Goal: Find specific page/section: Find specific page/section

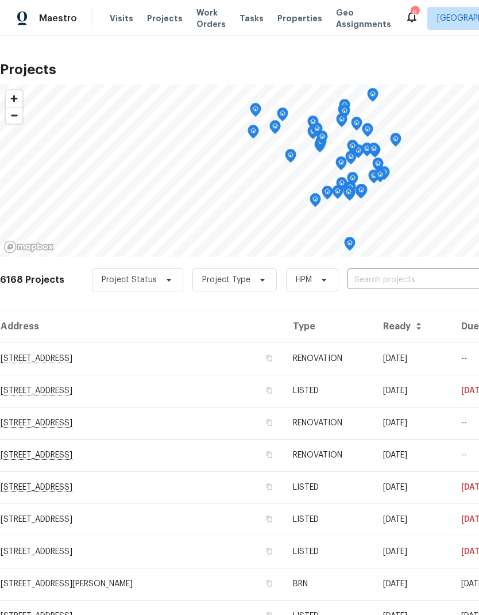
click at [289, 23] on span "Properties" at bounding box center [300, 18] width 45 height 11
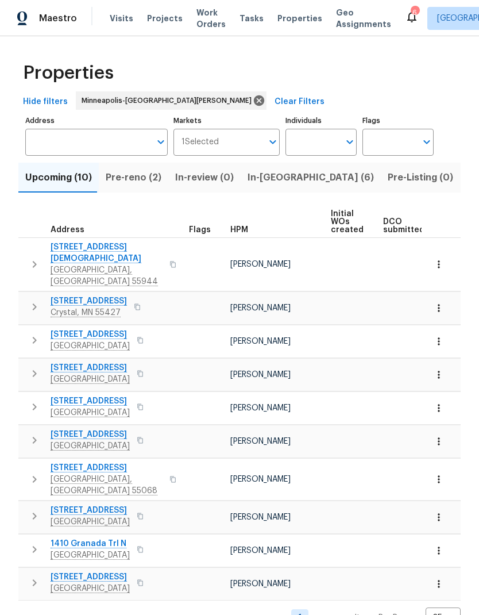
click at [163, 21] on span "Projects" at bounding box center [165, 18] width 36 height 11
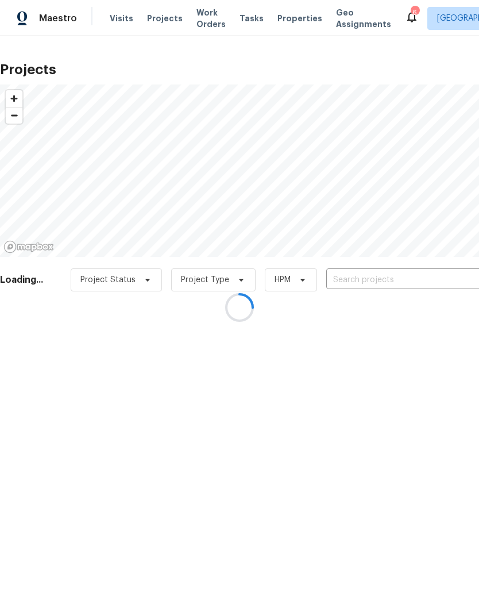
click at [378, 283] on input "text" at bounding box center [393, 280] width 132 height 18
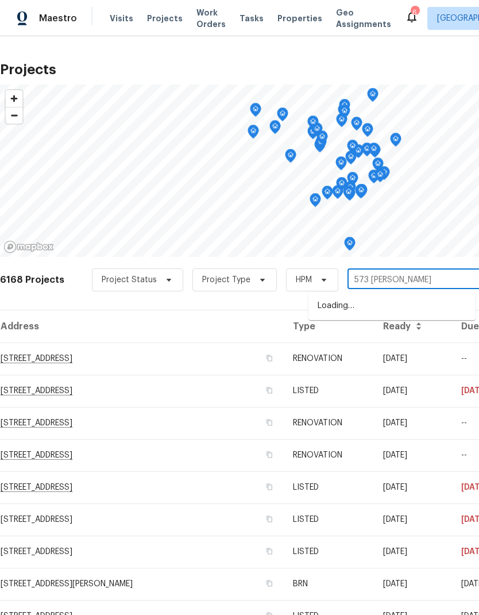
type input "573 [PERSON_NAME]"
click at [381, 308] on li "[STREET_ADDRESS][PERSON_NAME]" at bounding box center [392, 306] width 167 height 19
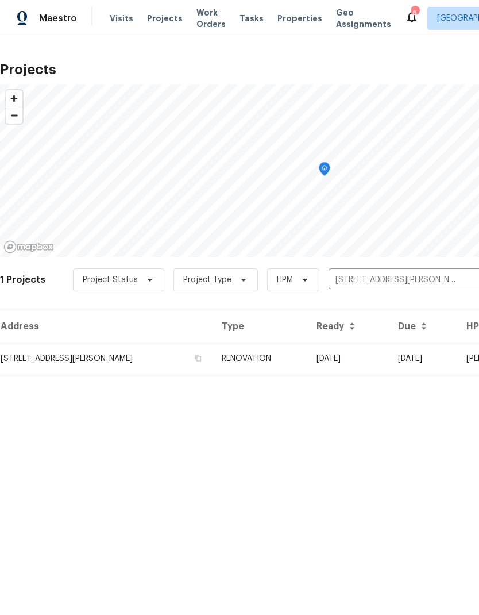
click at [71, 366] on td "[STREET_ADDRESS][PERSON_NAME]" at bounding box center [106, 359] width 213 height 32
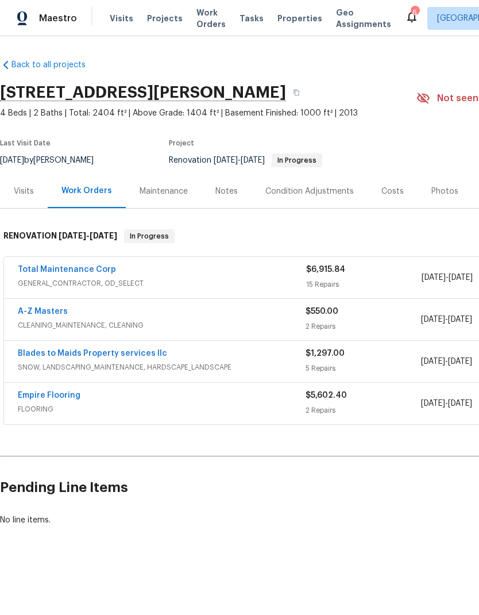
click at [55, 395] on link "Empire Flooring" at bounding box center [49, 395] width 63 height 8
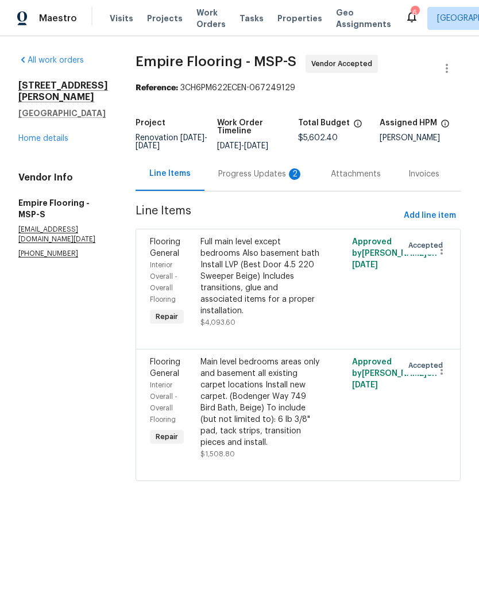
click at [282, 180] on div "Progress Updates 2" at bounding box center [260, 173] width 85 height 11
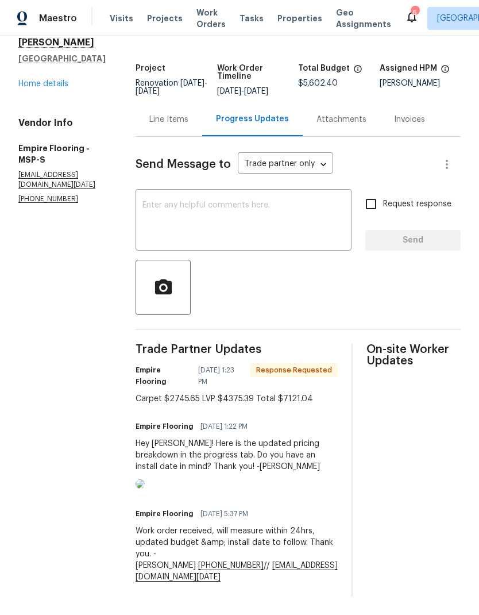
scroll to position [100, 0]
click at [145, 489] on img at bounding box center [140, 483] width 9 height 9
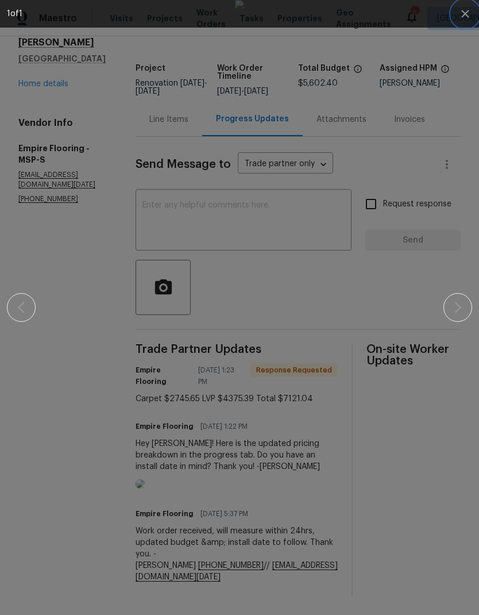
click at [466, 16] on icon "button" at bounding box center [466, 14] width 14 height 14
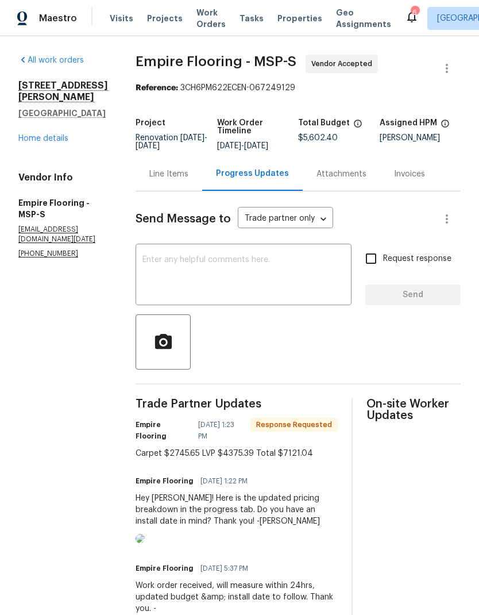
scroll to position [0, 0]
click at [50, 135] on link "Home details" at bounding box center [43, 139] width 50 height 8
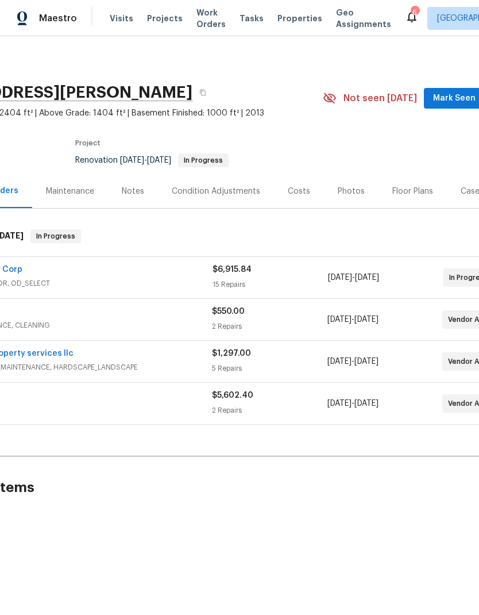
scroll to position [0, 160]
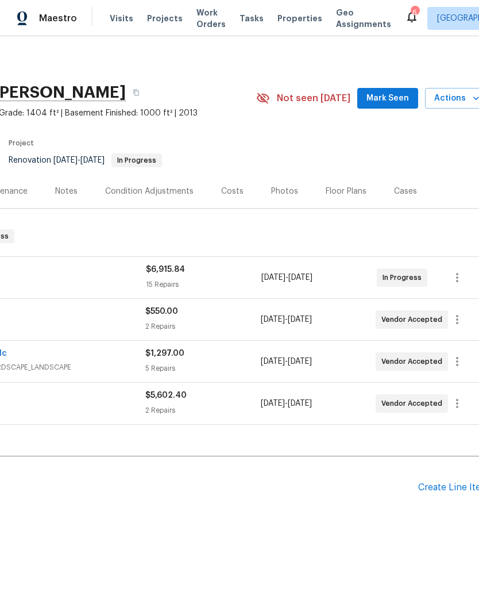
click at [350, 196] on div "Floor Plans" at bounding box center [346, 191] width 41 height 11
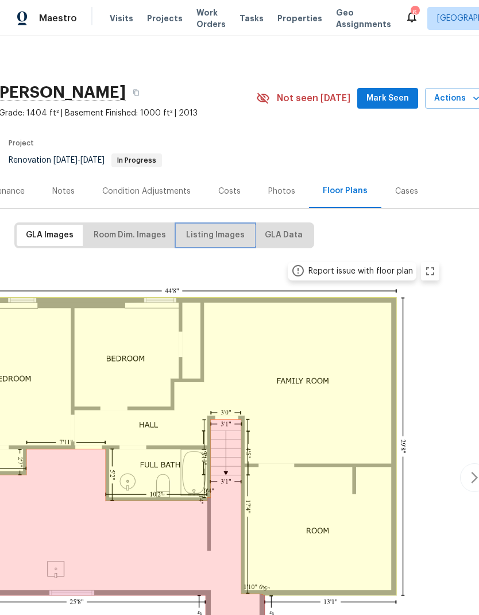
click at [222, 230] on span "Listing Images" at bounding box center [215, 235] width 59 height 14
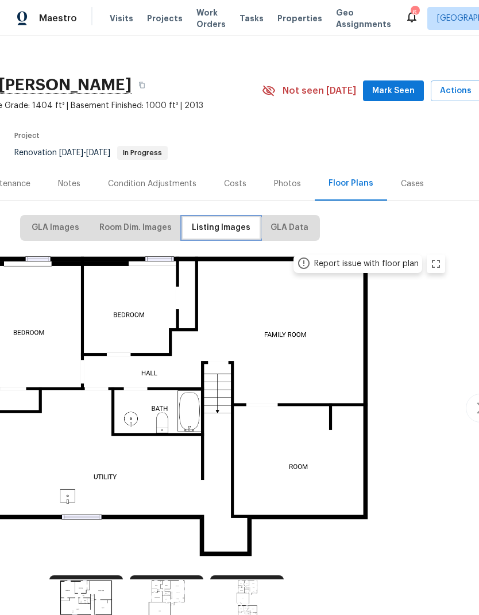
scroll to position [8, 145]
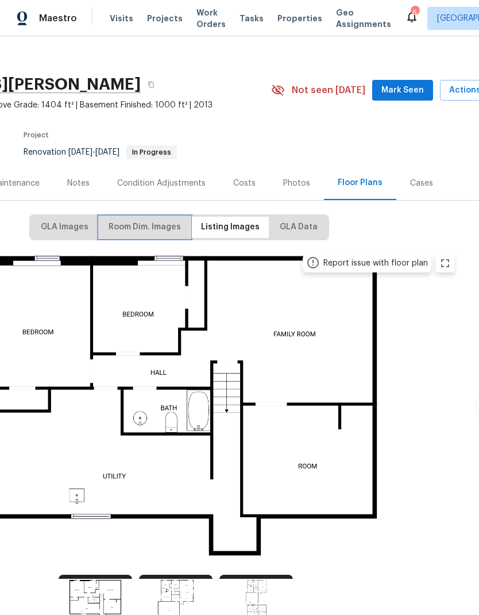
click at [156, 227] on span "Room Dim. Images" at bounding box center [145, 227] width 72 height 14
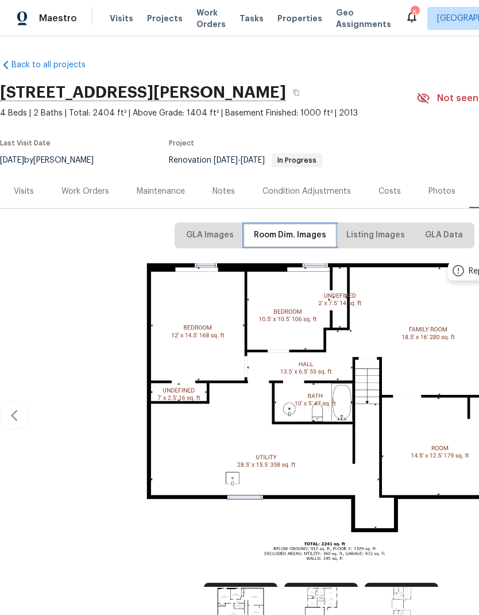
scroll to position [0, 0]
click at [94, 189] on div "Work Orders" at bounding box center [86, 191] width 48 height 11
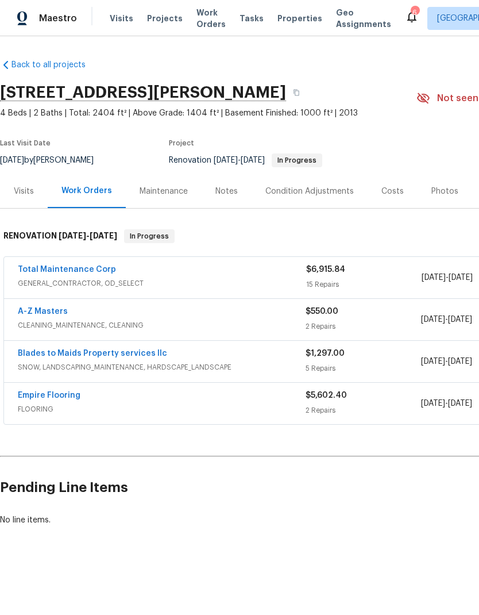
click at [66, 391] on link "Empire Flooring" at bounding box center [49, 395] width 63 height 8
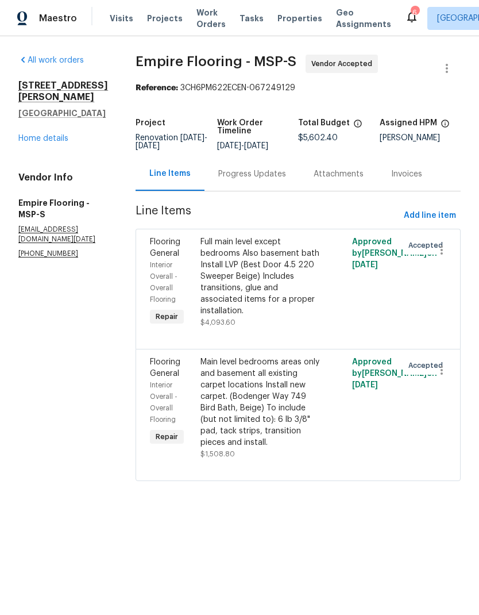
click at [339, 180] on div "Attachments" at bounding box center [339, 173] width 50 height 11
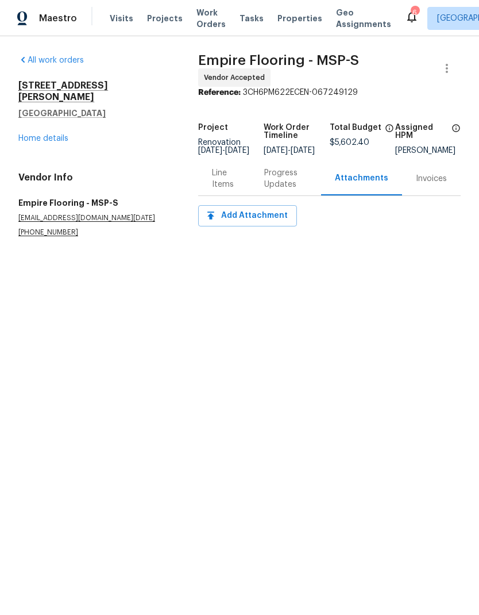
click at [285, 184] on div "Progress Updates" at bounding box center [285, 178] width 43 height 23
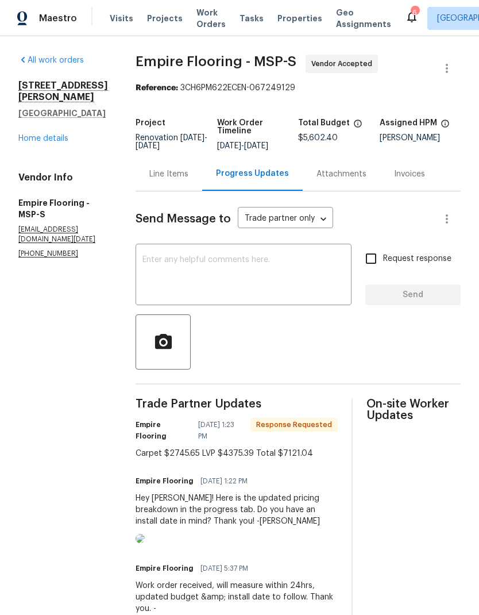
click at [145, 543] on img at bounding box center [140, 538] width 9 height 9
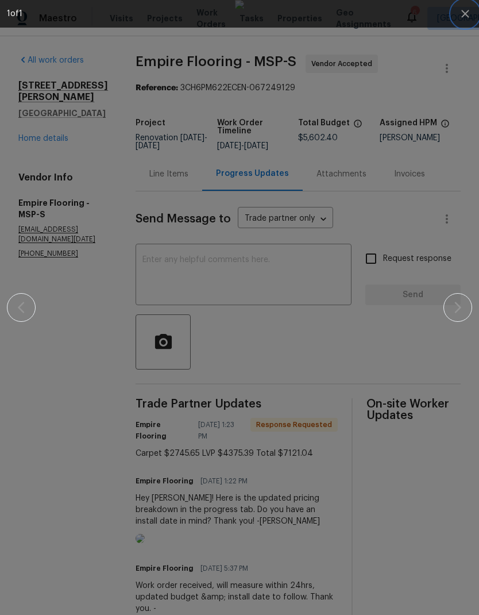
click at [467, 15] on icon "button" at bounding box center [465, 13] width 7 height 7
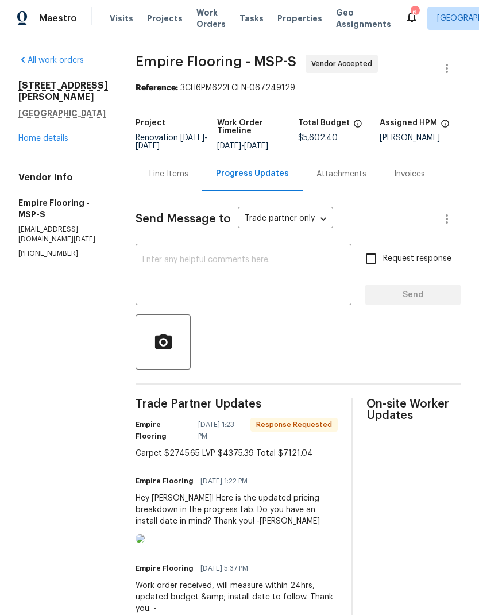
click at [287, 18] on span "Properties" at bounding box center [300, 18] width 45 height 11
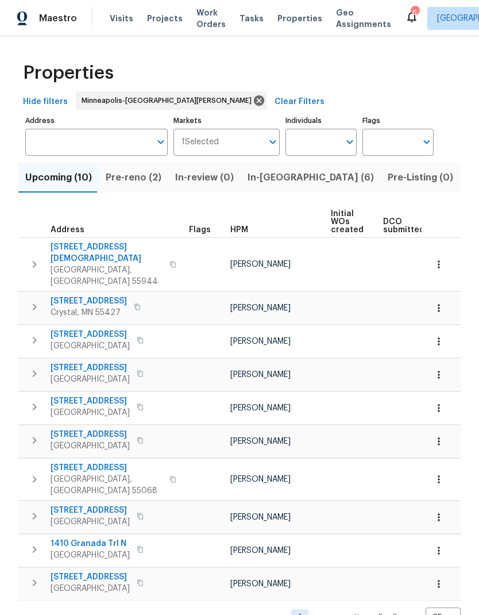
click at [163, 18] on span "Projects" at bounding box center [165, 18] width 36 height 11
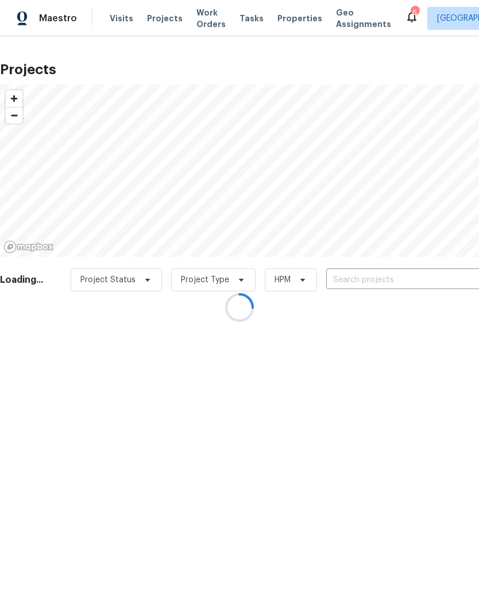
click at [158, 25] on div at bounding box center [239, 307] width 479 height 615
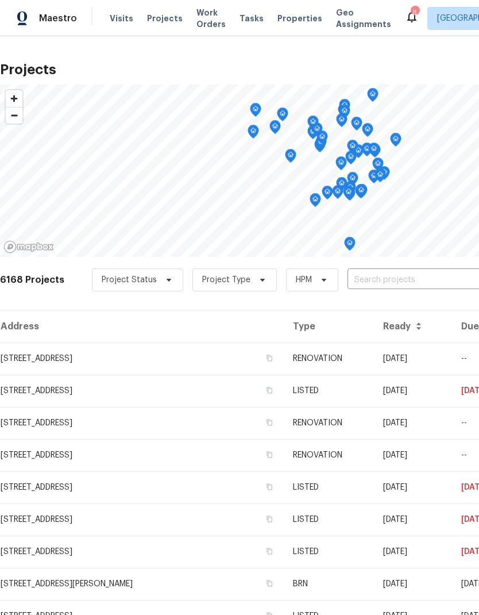
click at [381, 275] on input "text" at bounding box center [414, 280] width 132 height 18
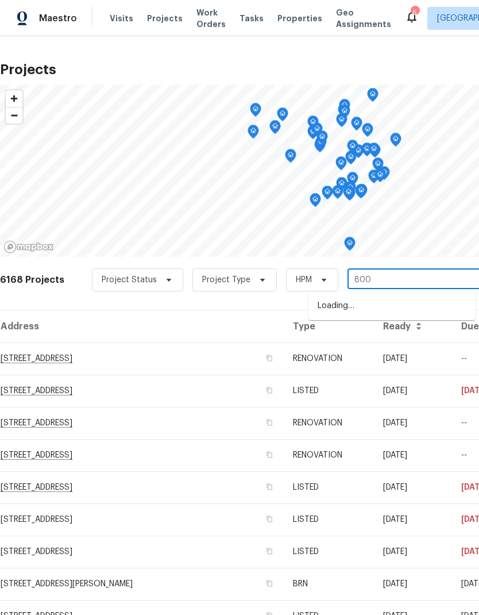
type input "8000"
click at [397, 314] on li "[STREET_ADDRESS]" at bounding box center [392, 306] width 167 height 19
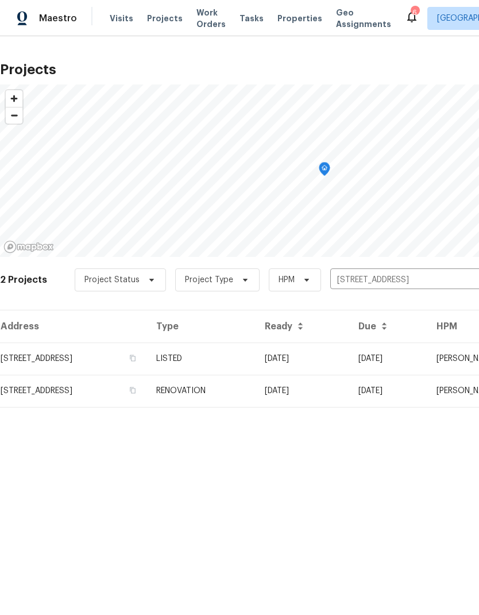
click at [67, 359] on td "[STREET_ADDRESS]" at bounding box center [73, 359] width 147 height 32
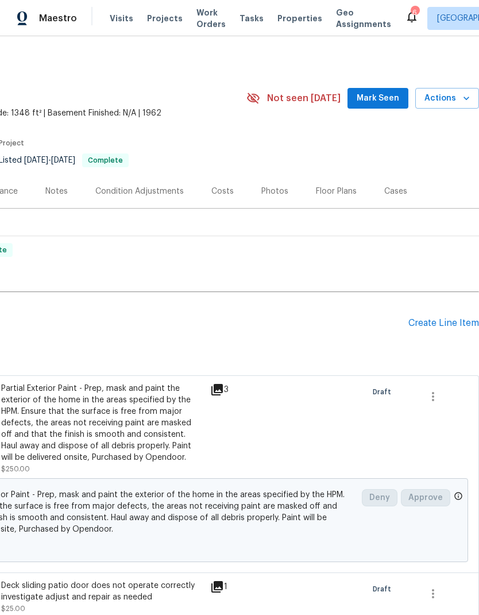
scroll to position [0, 170]
click at [337, 190] on div "Floor Plans" at bounding box center [336, 191] width 41 height 11
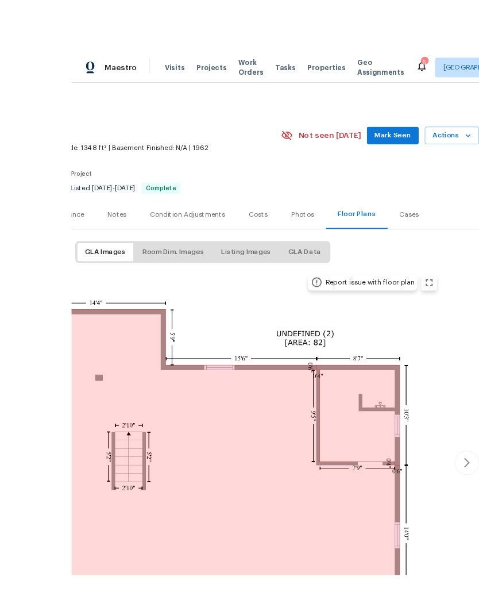
scroll to position [46, 0]
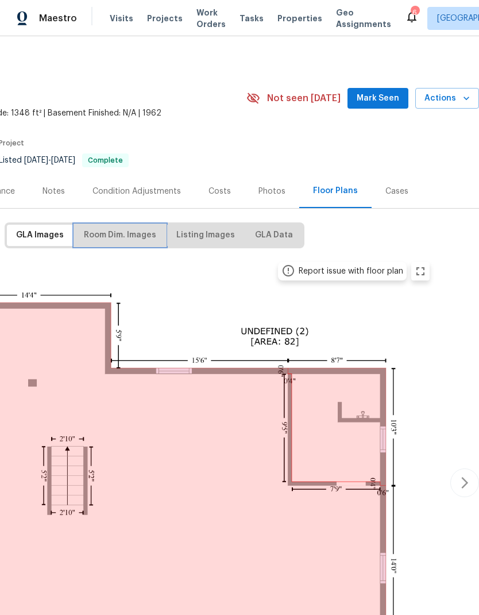
click at [139, 228] on span "Room Dim. Images" at bounding box center [120, 235] width 72 height 14
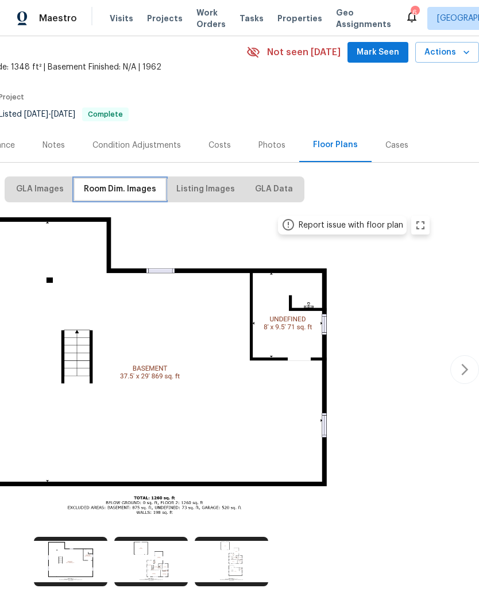
scroll to position [45, 170]
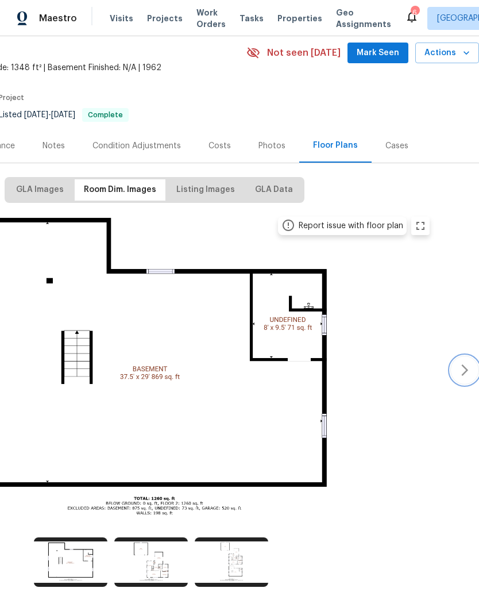
click at [461, 365] on icon "button" at bounding box center [465, 370] width 14 height 14
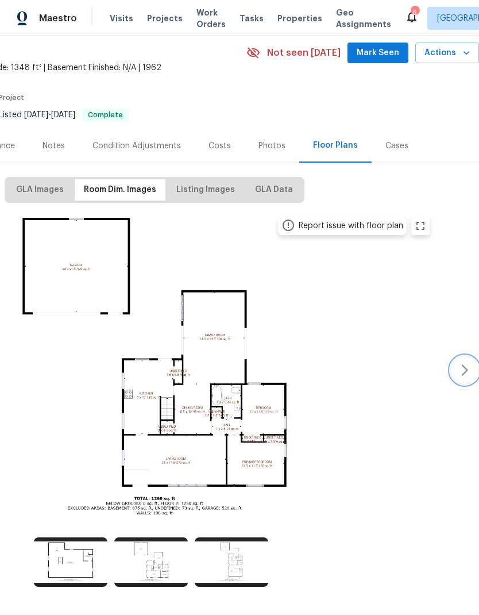
click at [467, 370] on icon "button" at bounding box center [465, 369] width 7 height 11
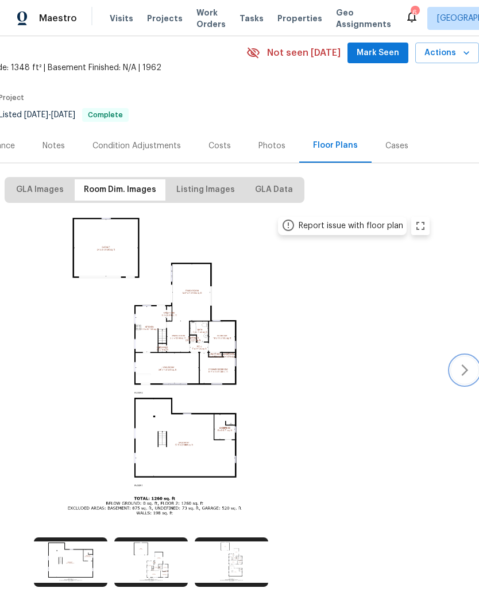
click at [466, 367] on icon "button" at bounding box center [465, 369] width 7 height 11
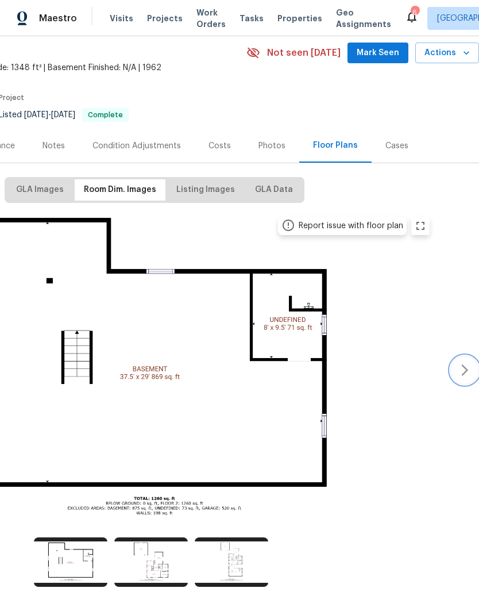
click at [457, 374] on button "button" at bounding box center [465, 370] width 29 height 29
